Goal: Check status: Check status

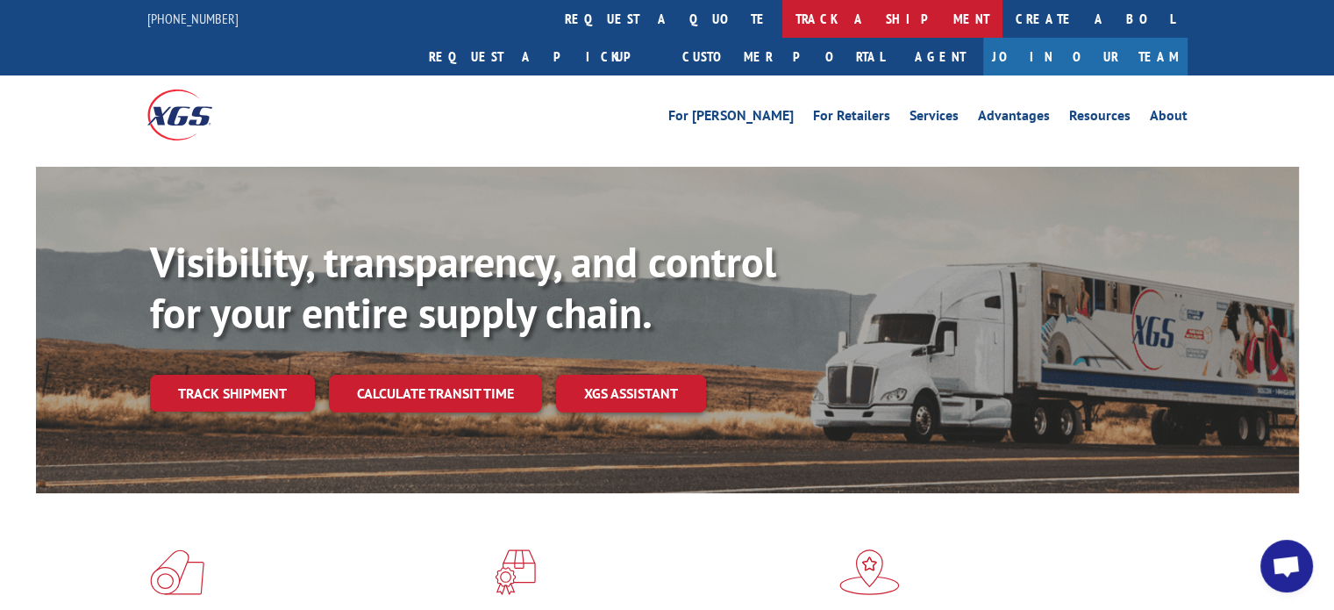
click at [782, 9] on link "track a shipment" at bounding box center [892, 19] width 220 height 38
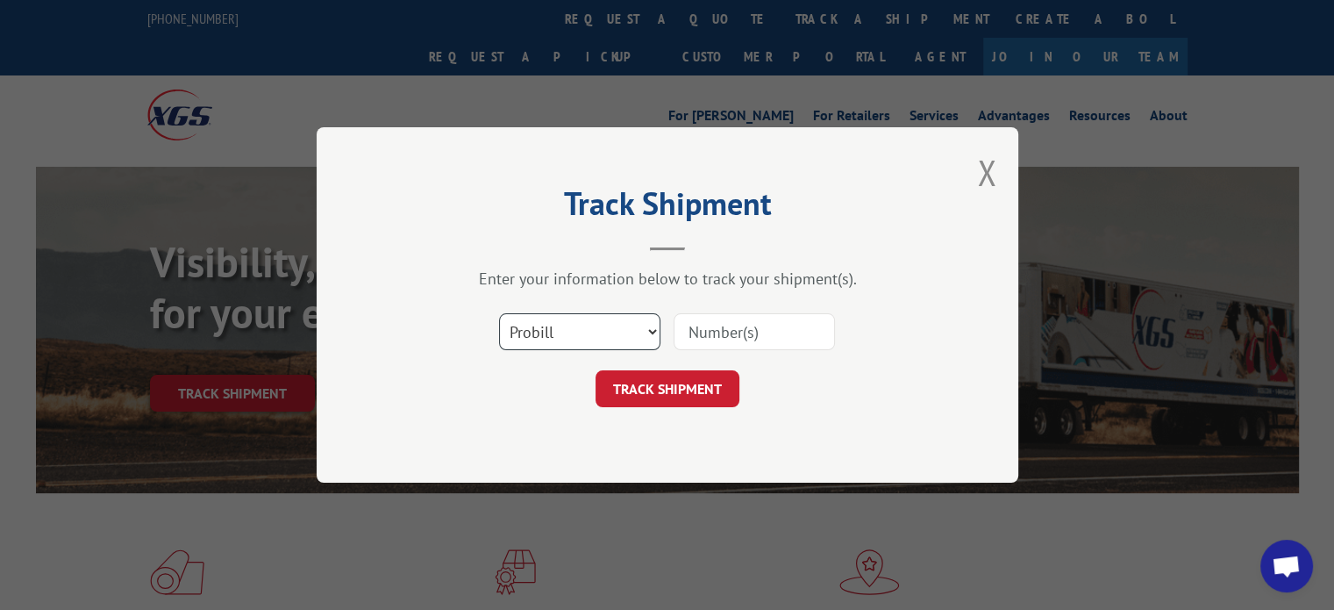
click at [645, 327] on select "Select category... Probill BOL PO" at bounding box center [579, 331] width 161 height 37
select select "bol"
click at [499, 313] on select "Select category... Probill BOL PO" at bounding box center [579, 331] width 161 height 37
click at [751, 328] on input at bounding box center [754, 331] width 161 height 37
type input "1-1268023"
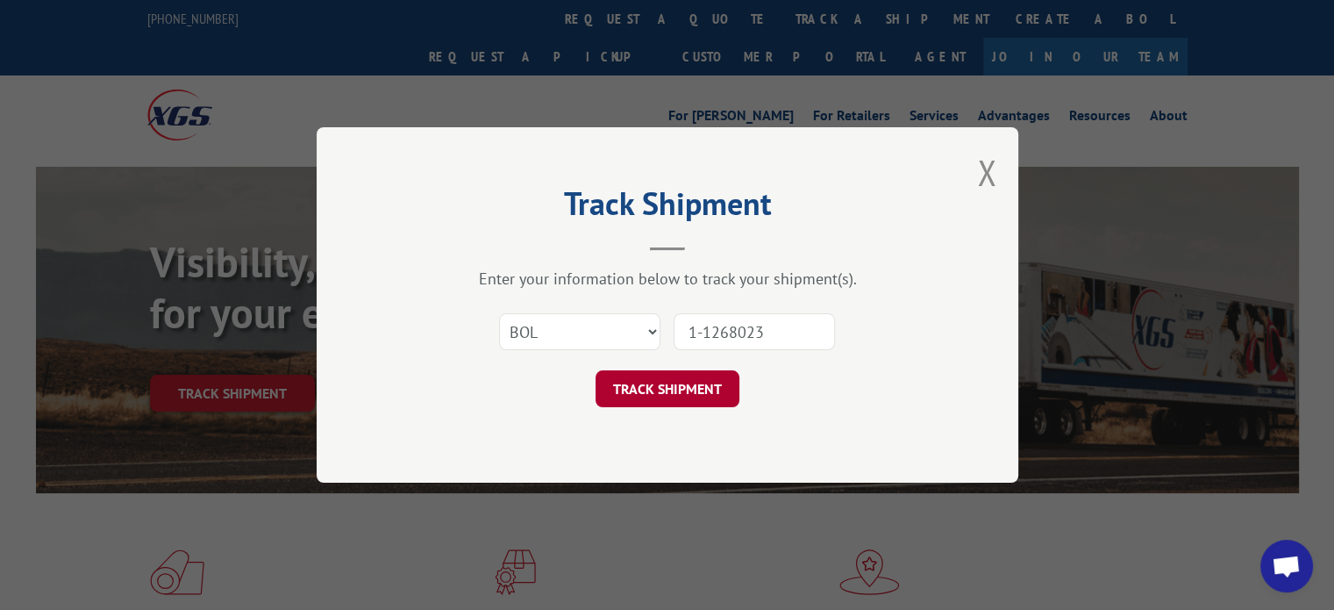
click at [681, 387] on button "TRACK SHIPMENT" at bounding box center [668, 388] width 144 height 37
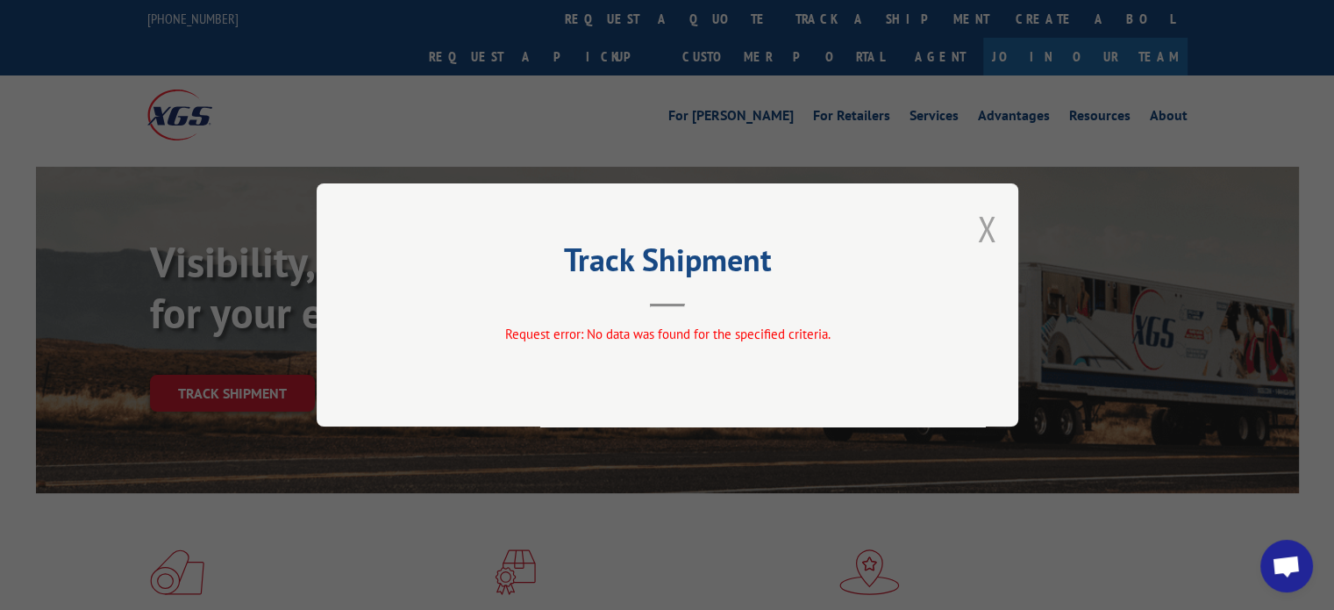
click at [994, 226] on button "Close modal" at bounding box center [986, 228] width 19 height 46
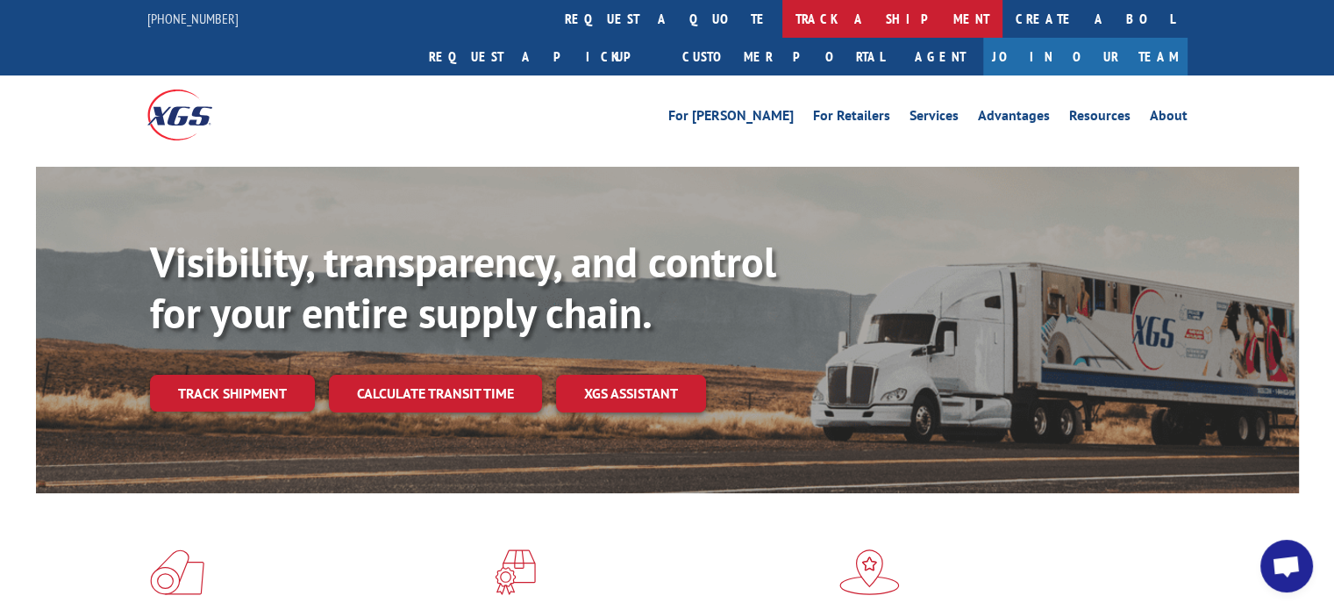
click at [782, 32] on link "track a shipment" at bounding box center [892, 19] width 220 height 38
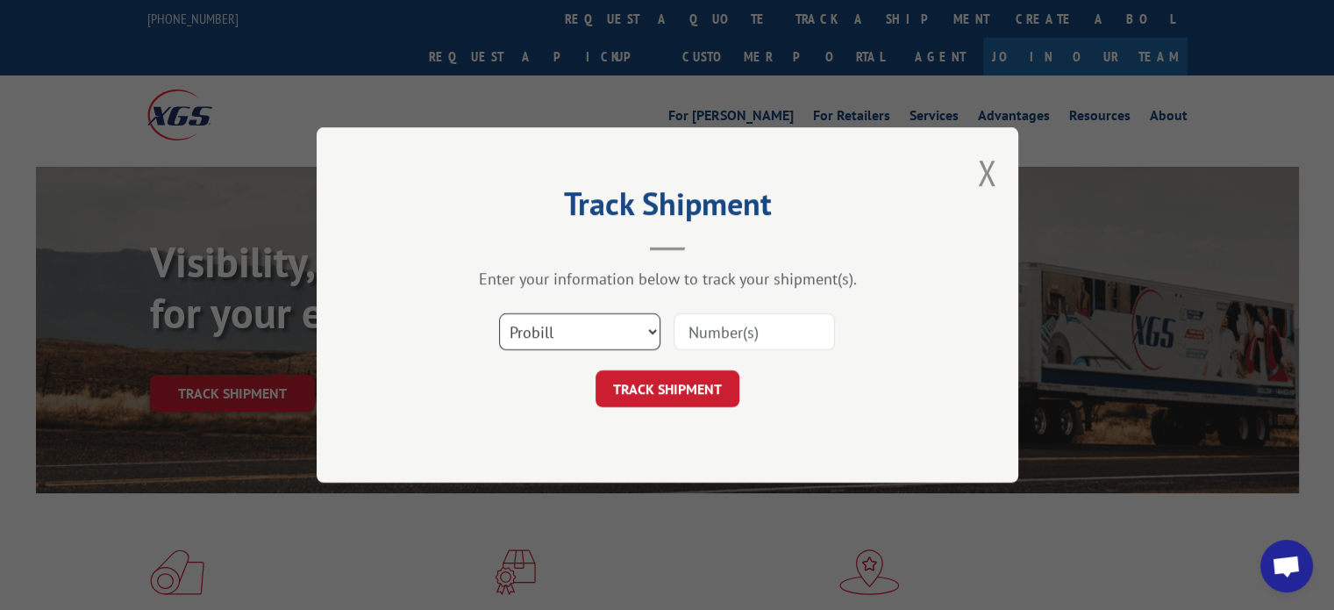
click at [629, 329] on select "Select category... Probill BOL PO" at bounding box center [579, 331] width 161 height 37
select select "bol"
click at [499, 313] on select "Select category... Probill BOL PO" at bounding box center [579, 331] width 161 height 37
click at [712, 328] on input at bounding box center [754, 331] width 161 height 37
type input "1268023"
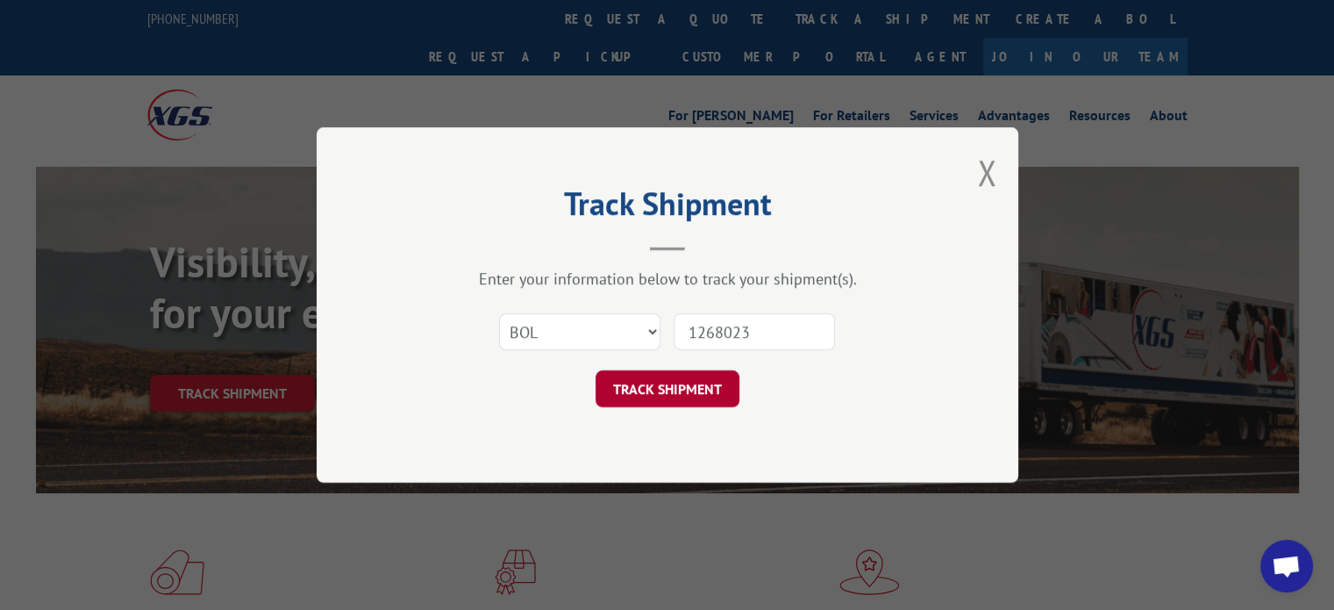
click at [705, 386] on button "TRACK SHIPMENT" at bounding box center [668, 388] width 144 height 37
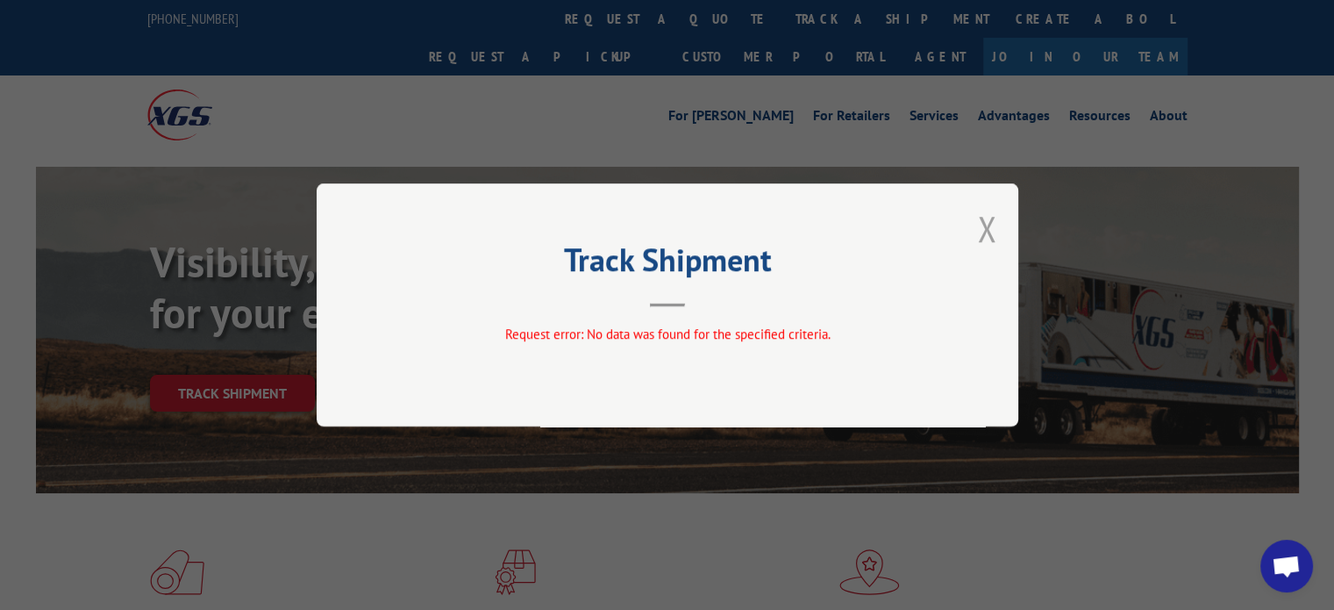
click at [989, 230] on button "Close modal" at bounding box center [986, 228] width 19 height 46
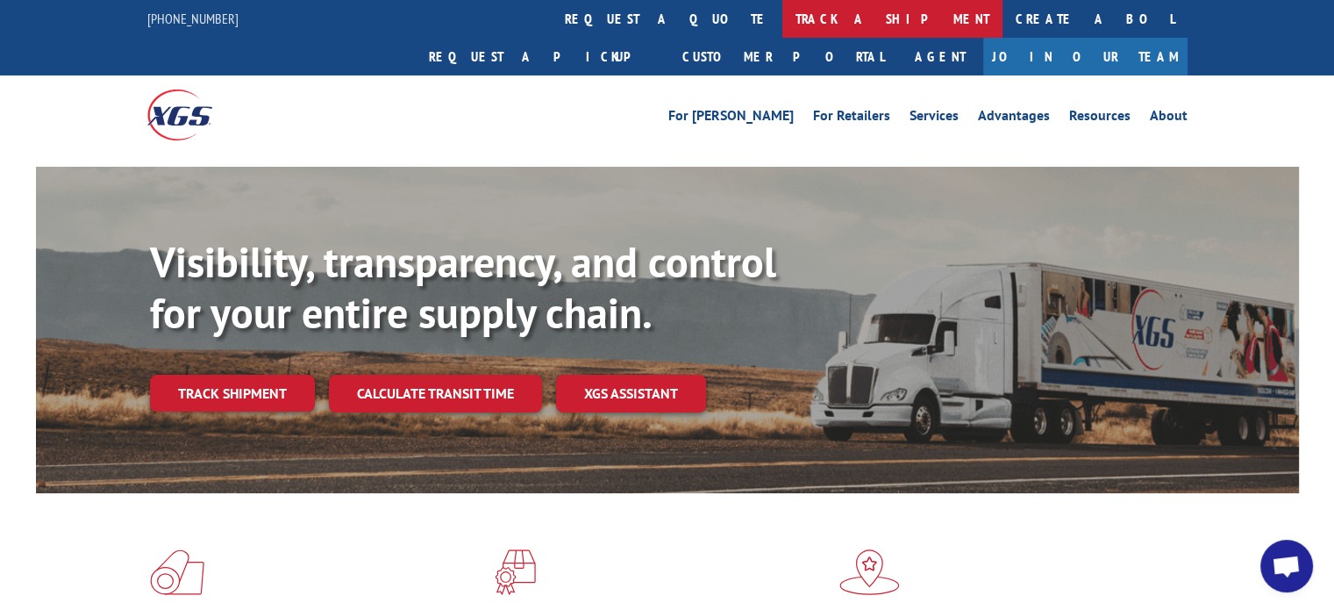
click at [782, 18] on link "track a shipment" at bounding box center [892, 19] width 220 height 38
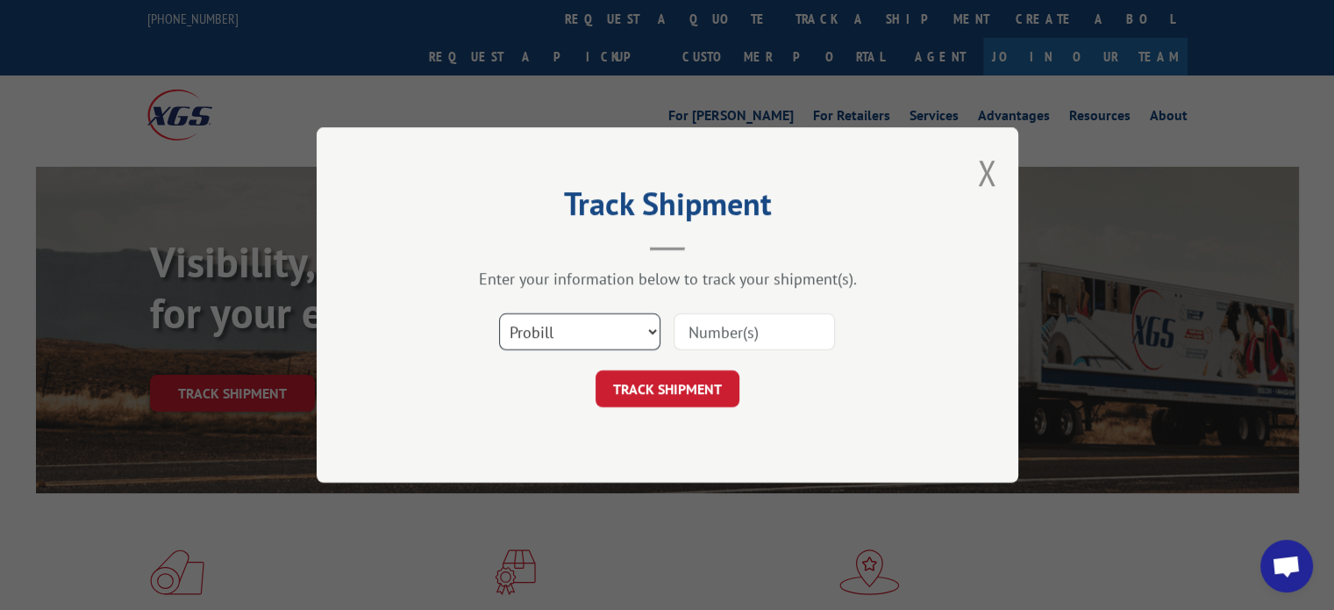
click at [636, 320] on select "Select category... Probill BOL PO" at bounding box center [579, 331] width 161 height 37
select select "bol"
click at [499, 313] on select "Select category... Probill BOL PO" at bounding box center [579, 331] width 161 height 37
click at [713, 331] on input at bounding box center [754, 331] width 161 height 37
type input "7011019"
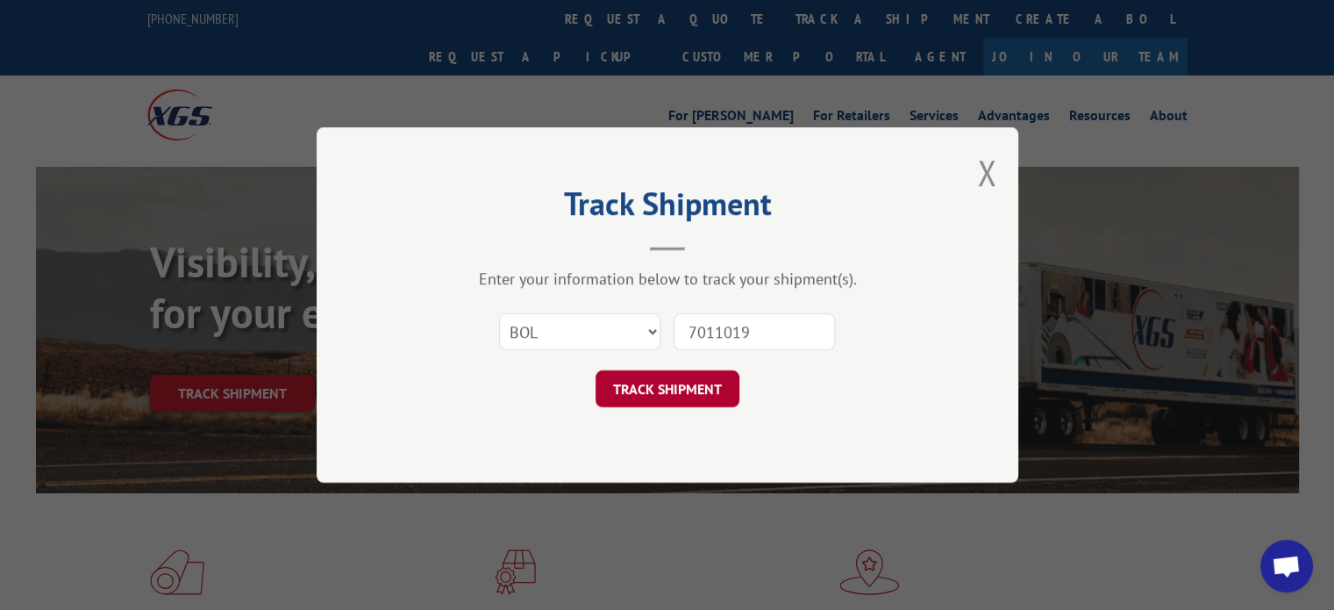
click at [687, 397] on button "TRACK SHIPMENT" at bounding box center [668, 388] width 144 height 37
